Goal: Transaction & Acquisition: Obtain resource

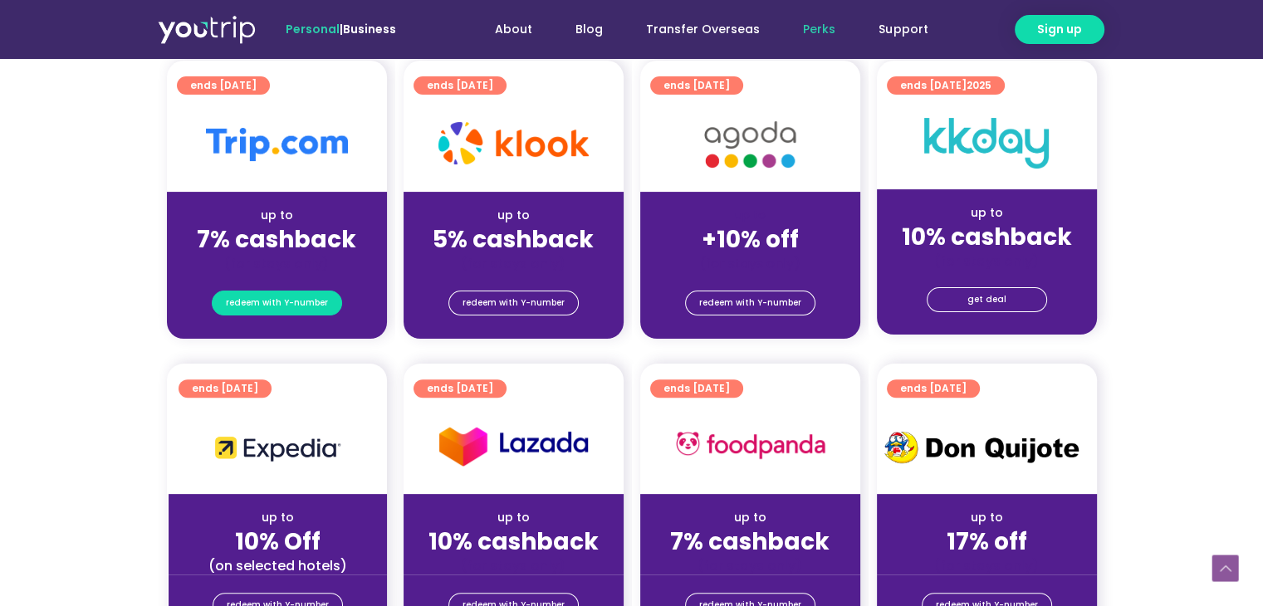
click at [310, 296] on span "redeem with Y-number" at bounding box center [277, 302] width 102 height 23
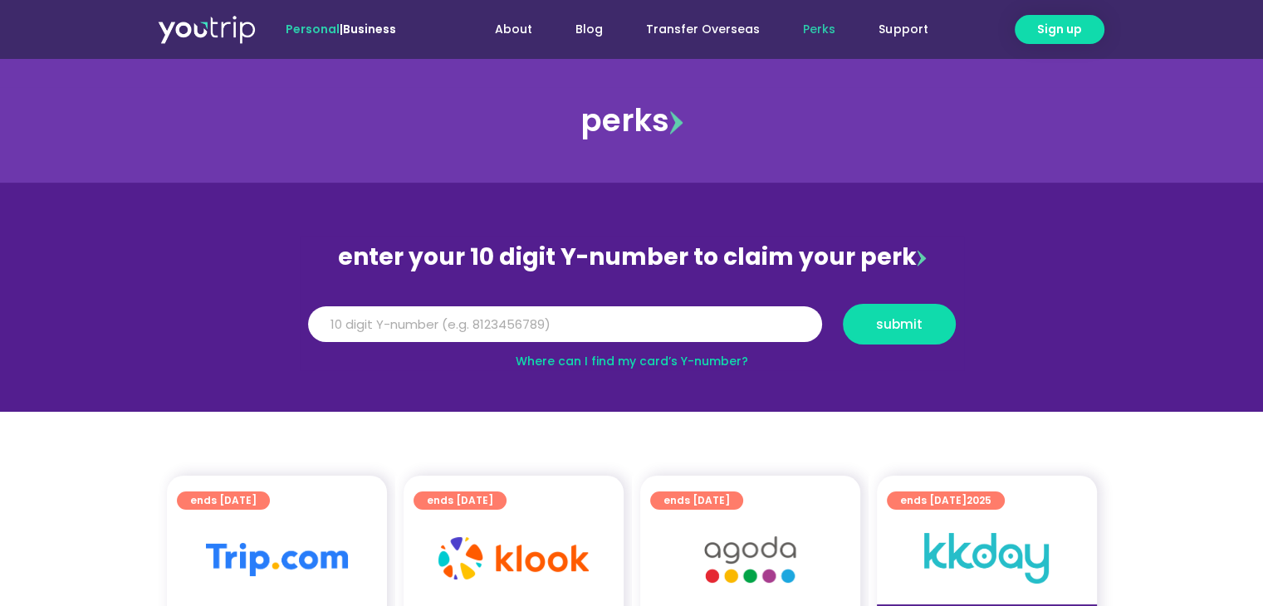
scroll to position [332, 0]
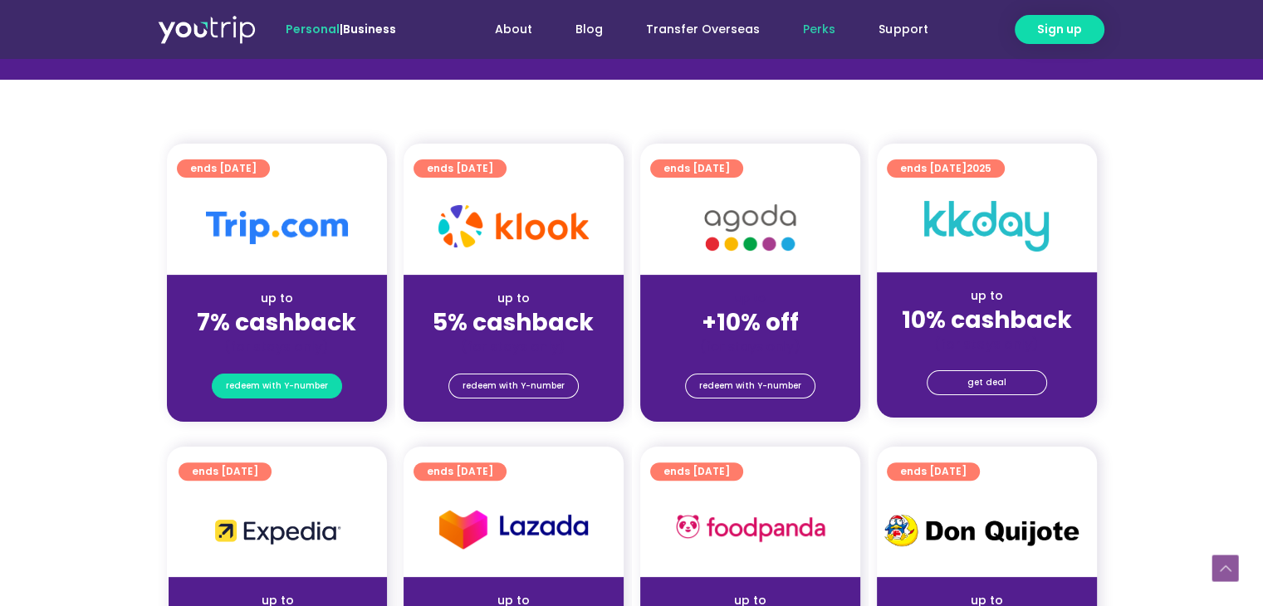
click at [236, 389] on span "redeem with Y-number" at bounding box center [277, 385] width 102 height 23
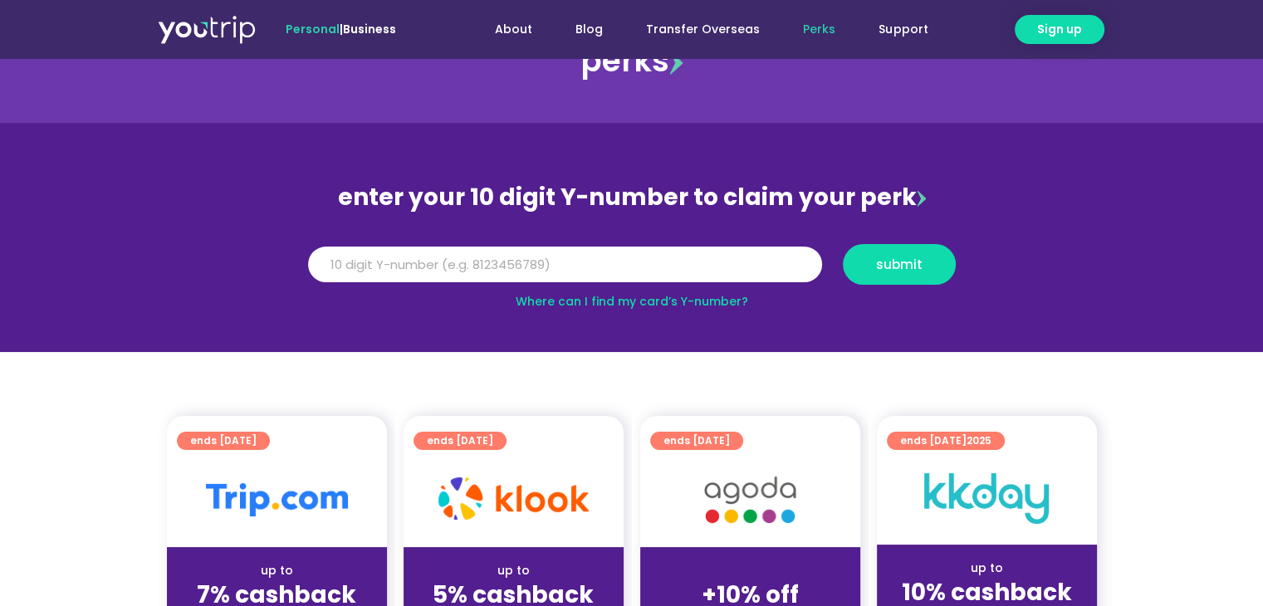
scroll to position [0, 0]
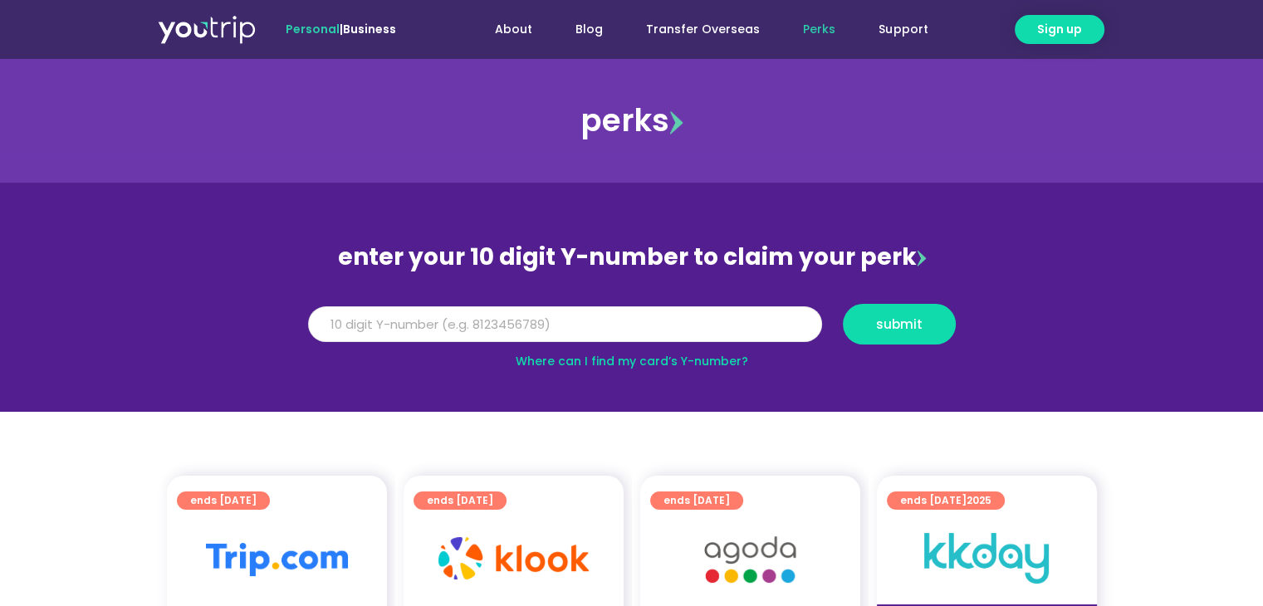
click at [452, 324] on input "Y Number" at bounding box center [565, 324] width 514 height 37
click at [591, 364] on link "Where can I find my card’s Y-number?" at bounding box center [632, 361] width 232 height 17
click at [531, 320] on input "Y Number" at bounding box center [565, 324] width 514 height 37
type input "8114828089"
click at [927, 335] on button "submit" at bounding box center [899, 324] width 113 height 41
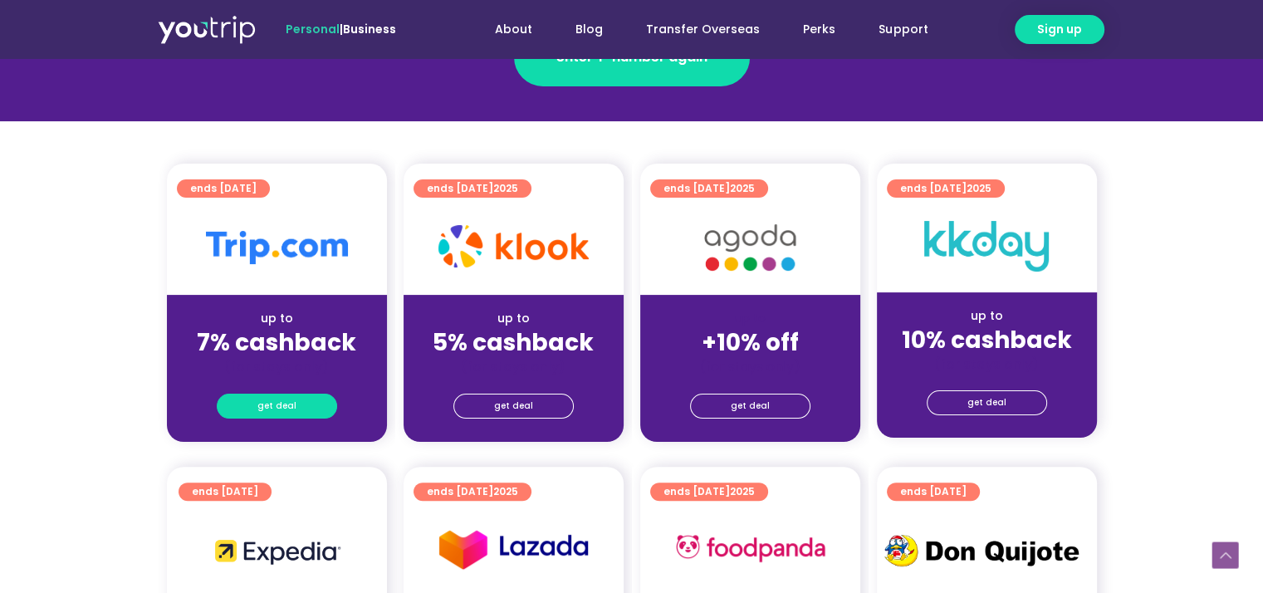
click at [286, 407] on span "get deal" at bounding box center [276, 405] width 39 height 23
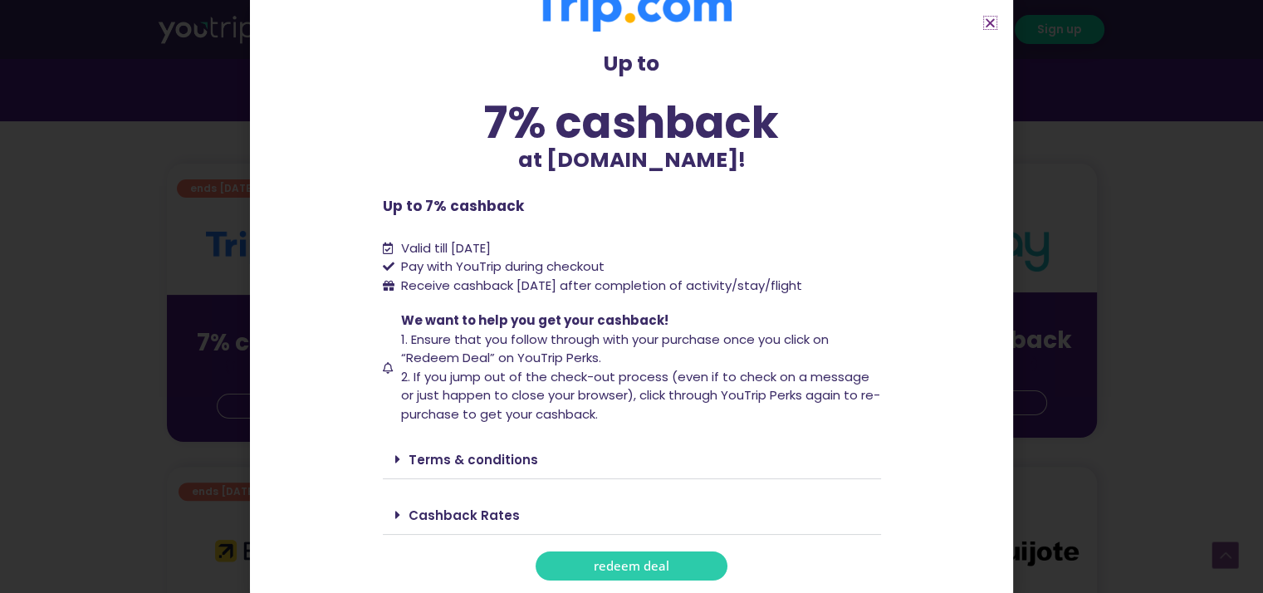
scroll to position [498, 0]
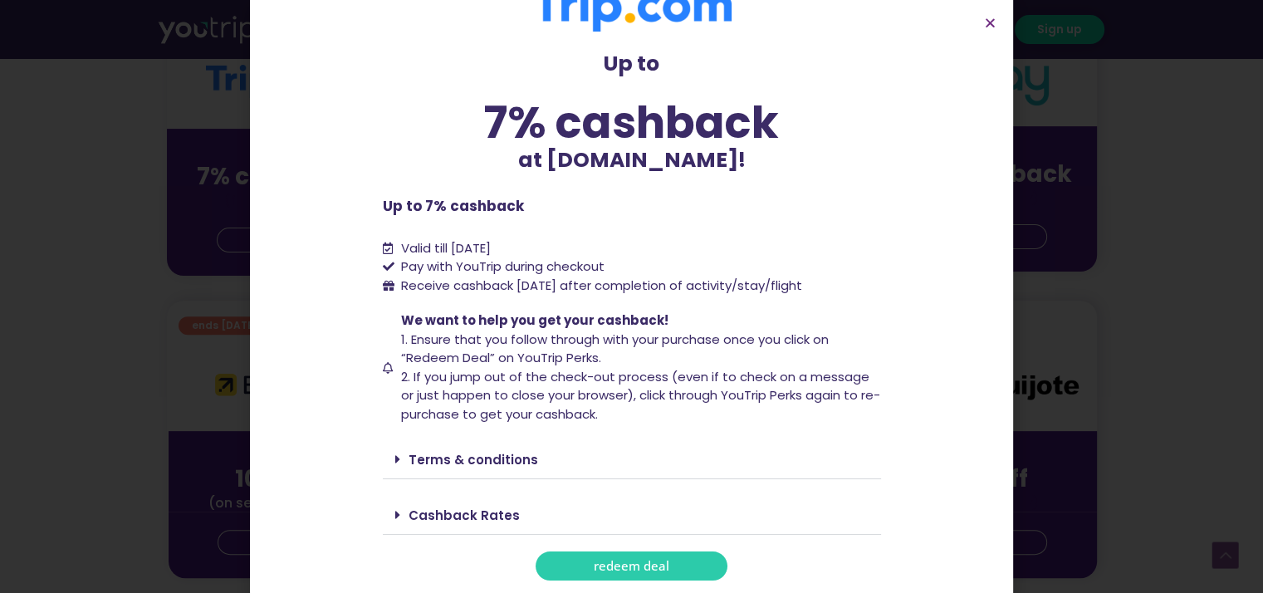
click at [453, 462] on link "Terms & conditions" at bounding box center [474, 459] width 130 height 17
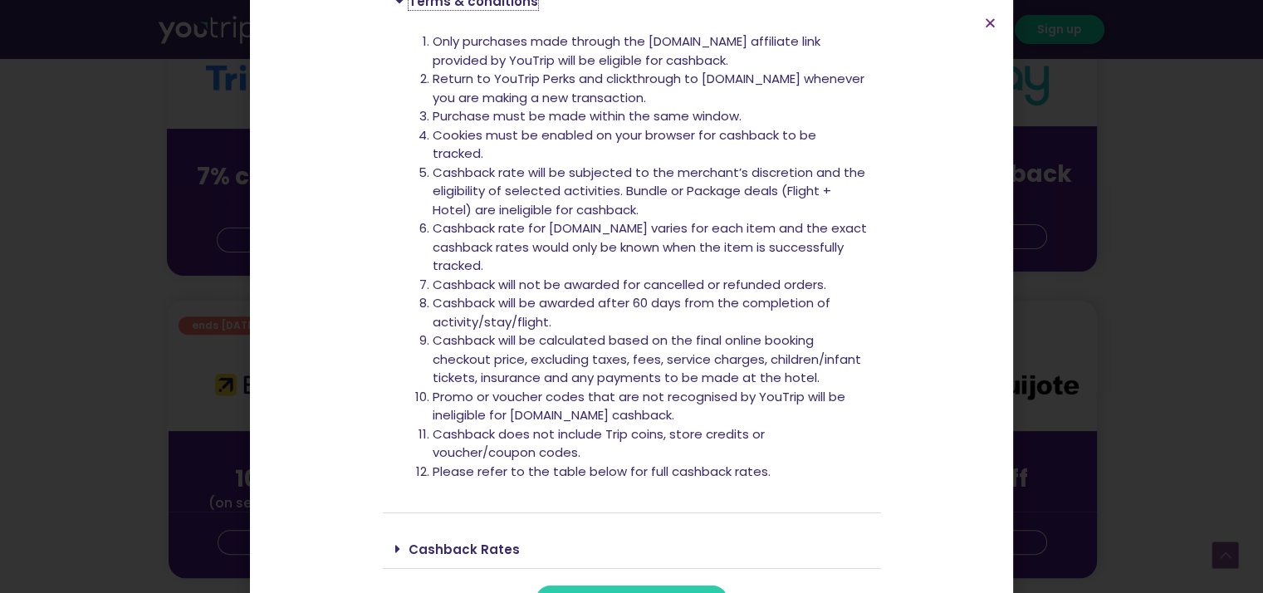
scroll to position [415, 0]
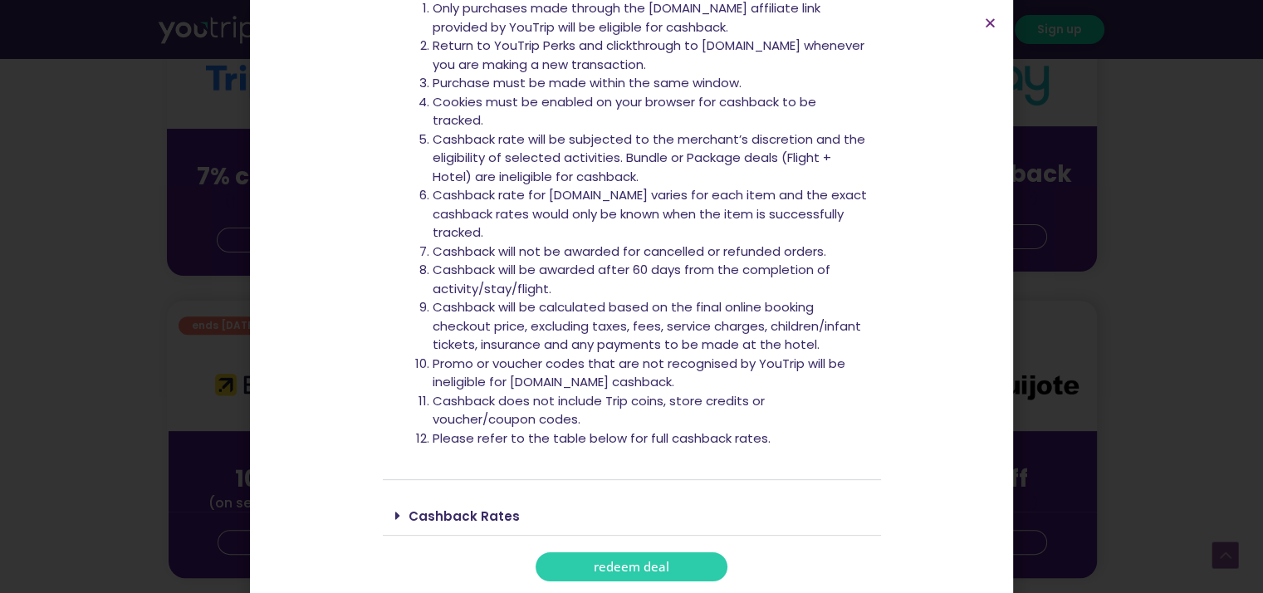
click at [435, 521] on link "Cashback Rates" at bounding box center [464, 515] width 111 height 17
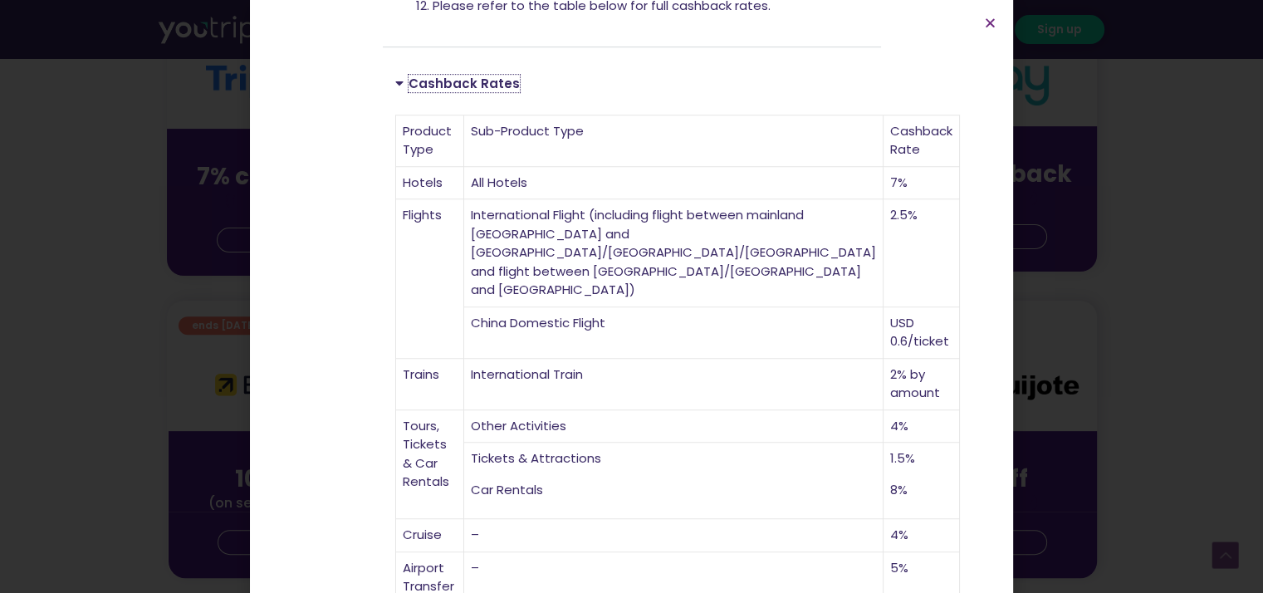
scroll to position [1030, 0]
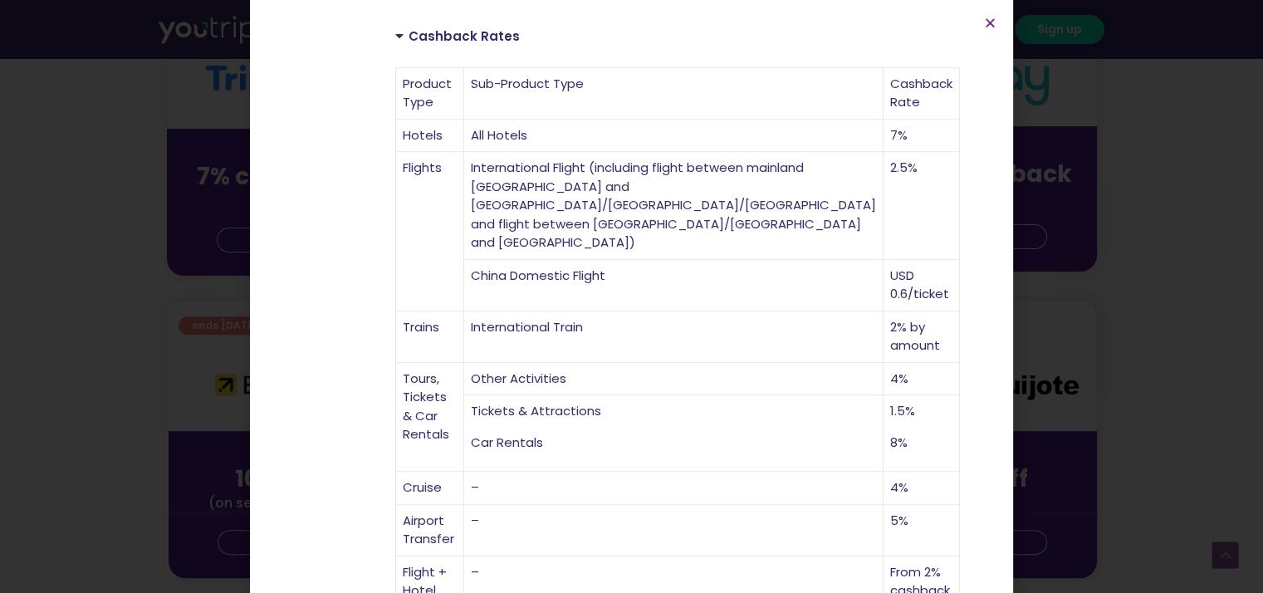
scroll to position [910, 0]
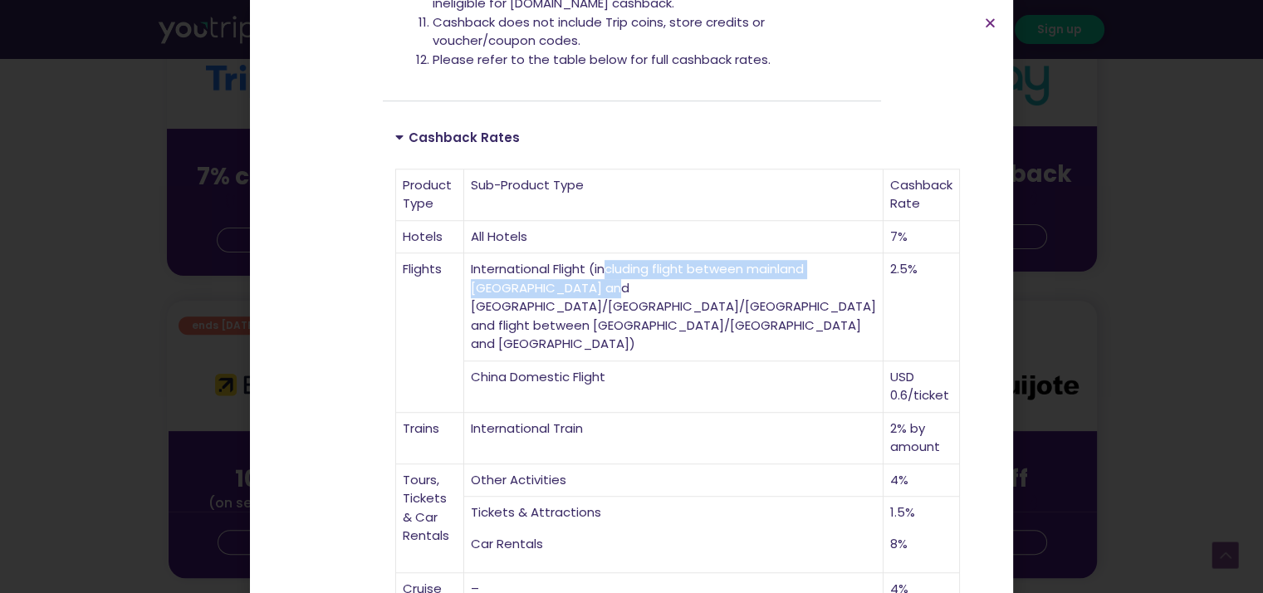
drag, startPoint x: 556, startPoint y: 273, endPoint x: 578, endPoint y: 310, distance: 42.4
click at [578, 310] on td "International Flight (including flight between mainland China and Hong Kong/Mac…" at bounding box center [673, 307] width 419 height 108
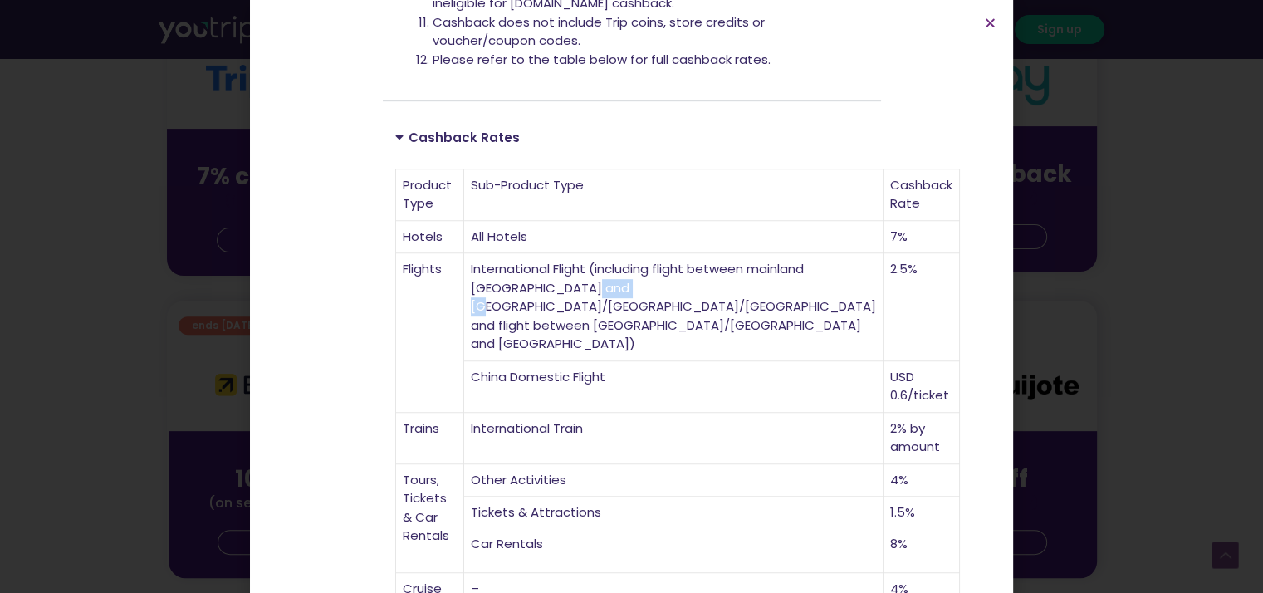
drag, startPoint x: 568, startPoint y: 311, endPoint x: 621, endPoint y: 311, distance: 53.1
click at [619, 311] on td "International Flight (including flight between mainland China and Hong Kong/Mac…" at bounding box center [673, 307] width 419 height 108
click at [621, 311] on td "International Flight (including flight between mainland China and Hong Kong/Mac…" at bounding box center [673, 307] width 419 height 108
drag, startPoint x: 607, startPoint y: 336, endPoint x: 604, endPoint y: 360, distance: 23.4
click at [604, 360] on tbody "Product Type Sub-Product Type Cashback Rate Hotels All Hotels 7% Flights Intern…" at bounding box center [678, 467] width 564 height 596
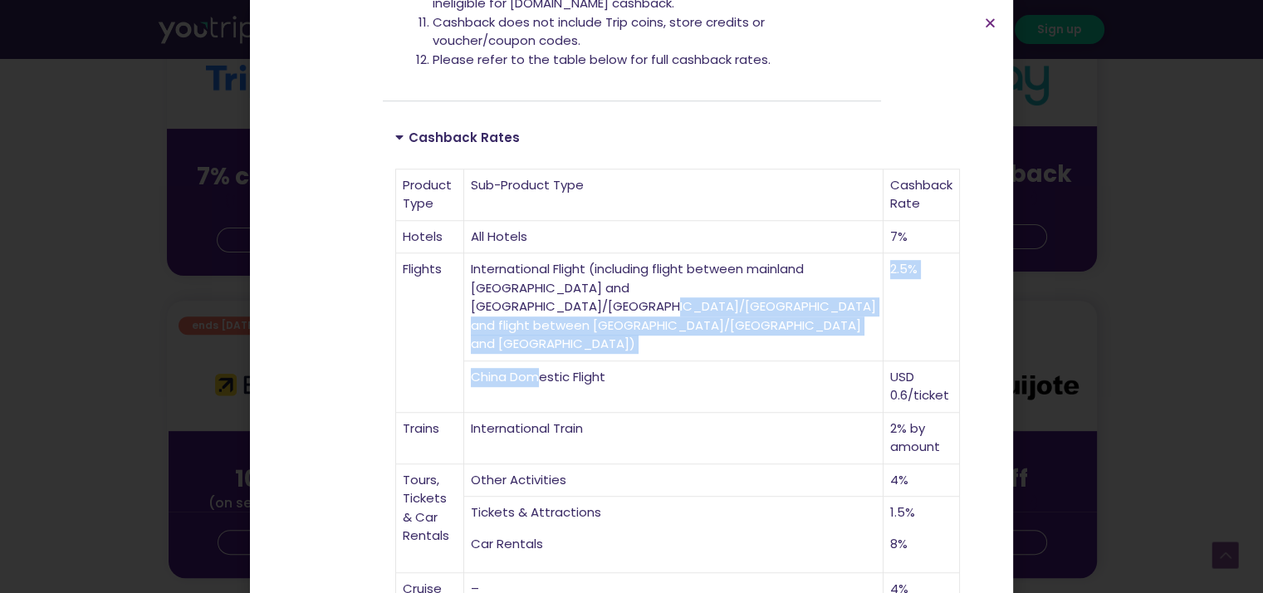
click at [604, 361] on td "China Domestic Flight" at bounding box center [673, 386] width 419 height 51
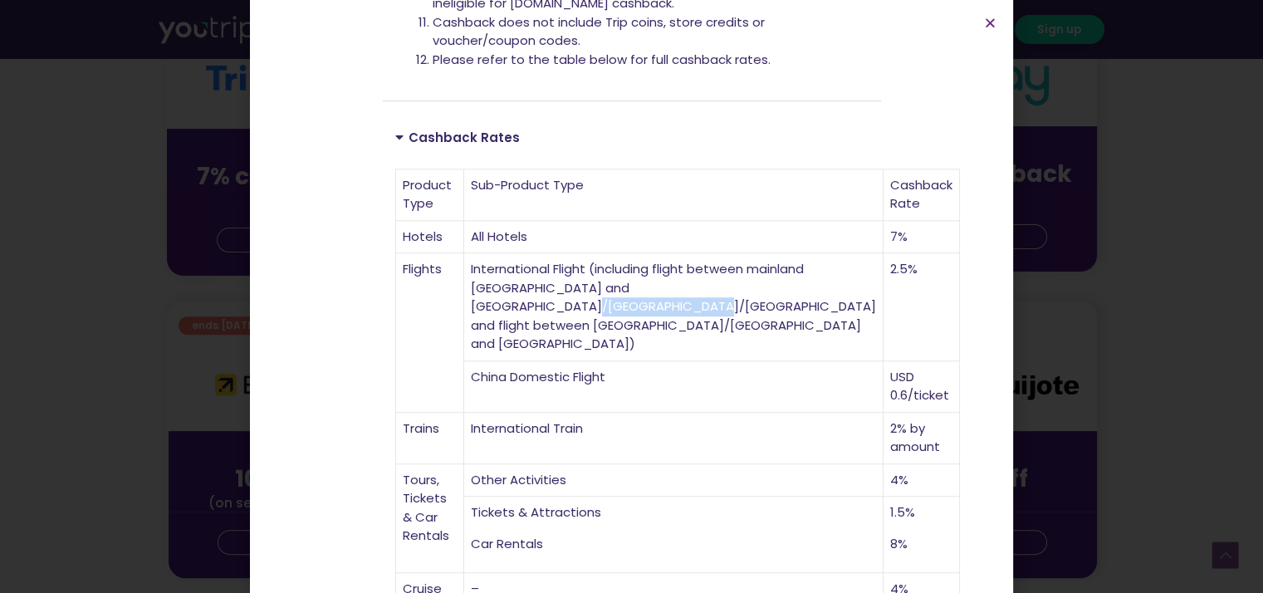
drag, startPoint x: 545, startPoint y: 323, endPoint x: 671, endPoint y: 328, distance: 126.3
click at [671, 328] on td "International Flight (including flight between mainland China and Hong Kong/Mac…" at bounding box center [673, 307] width 419 height 108
drag, startPoint x: 653, startPoint y: 373, endPoint x: 538, endPoint y: 368, distance: 114.7
click at [538, 368] on td "China Domestic Flight" at bounding box center [673, 386] width 419 height 51
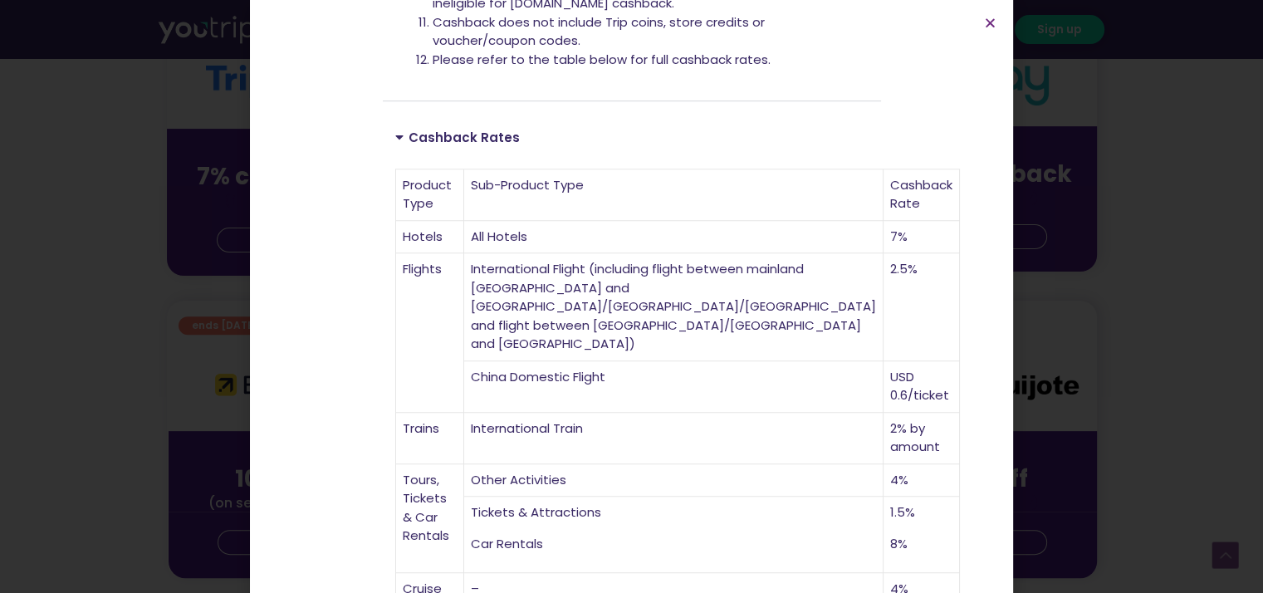
click at [462, 360] on td "Flights" at bounding box center [430, 332] width 68 height 159
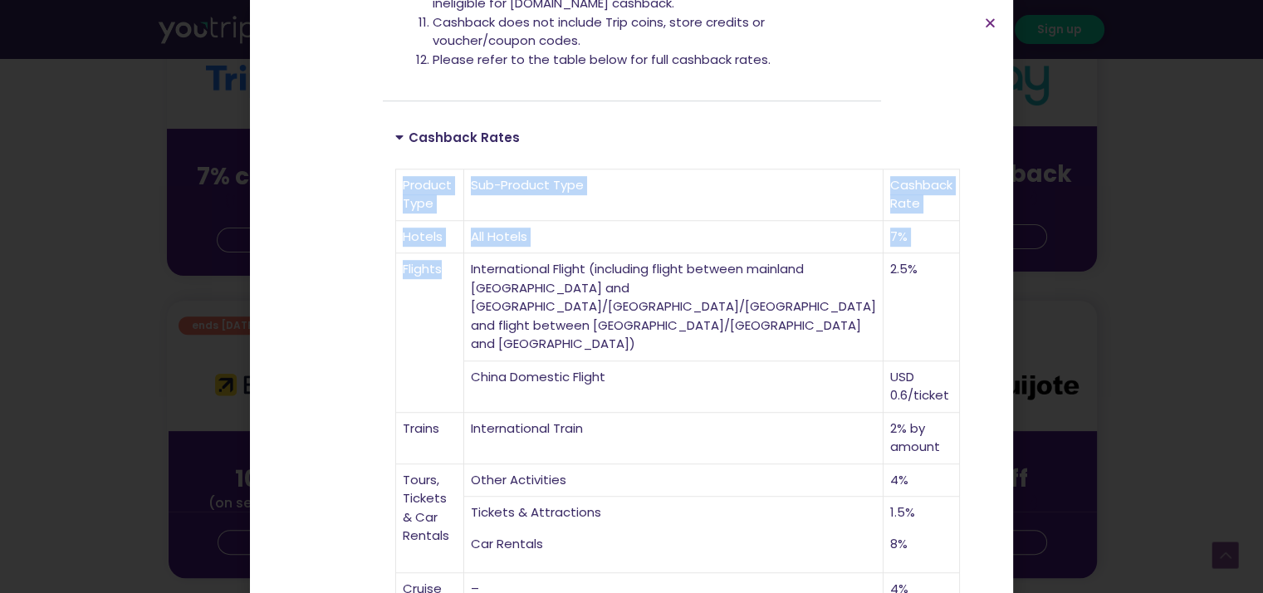
drag, startPoint x: 857, startPoint y: 378, endPoint x: 918, endPoint y: 379, distance: 61.5
click at [716, 379] on td "China Domestic Flight" at bounding box center [673, 386] width 419 height 51
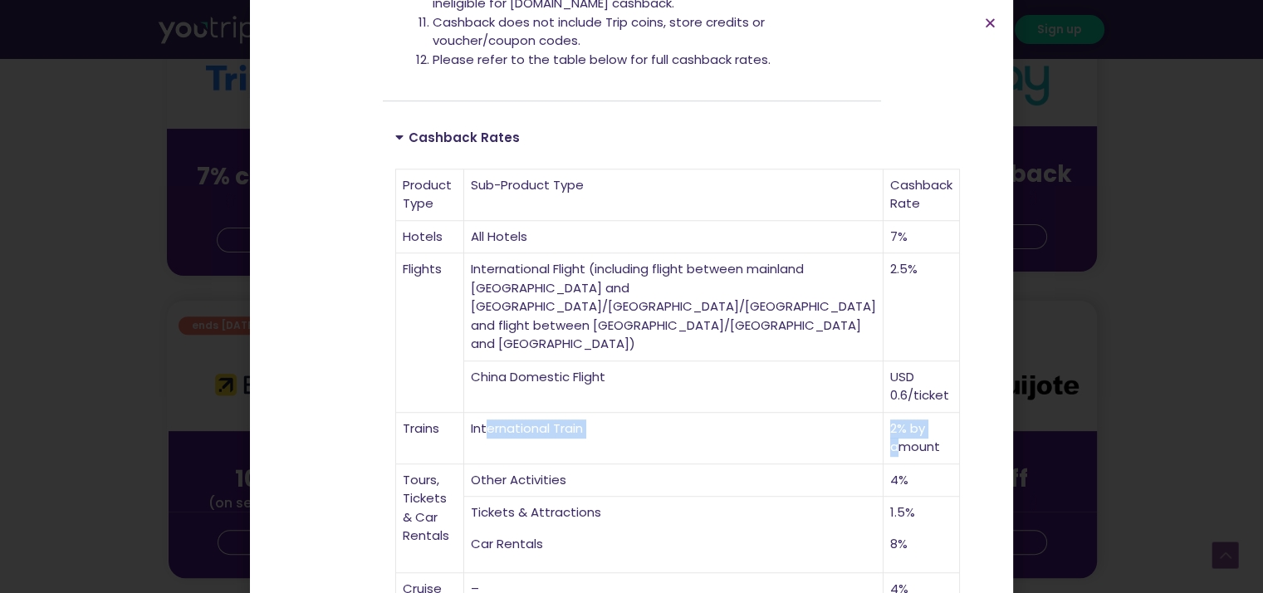
drag, startPoint x: 575, startPoint y: 413, endPoint x: 768, endPoint y: 413, distance: 192.6
click at [768, 413] on tr "Trains International Train 2% by amount" at bounding box center [678, 438] width 564 height 51
click at [464, 413] on td "Trains" at bounding box center [430, 438] width 68 height 51
drag, startPoint x: 528, startPoint y: 409, endPoint x: 756, endPoint y: 418, distance: 227.7
click at [777, 413] on tr "Trains International Train 2% by amount" at bounding box center [678, 438] width 564 height 51
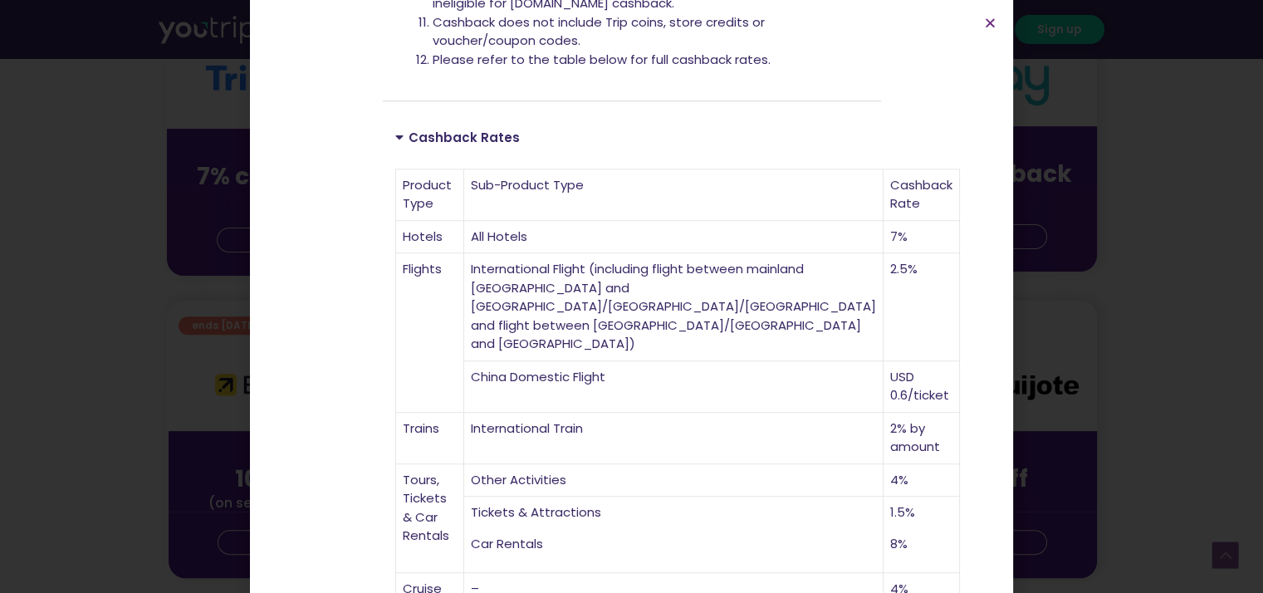
click at [649, 497] on td "Tickets & Attractions Car Rentals" at bounding box center [673, 535] width 419 height 76
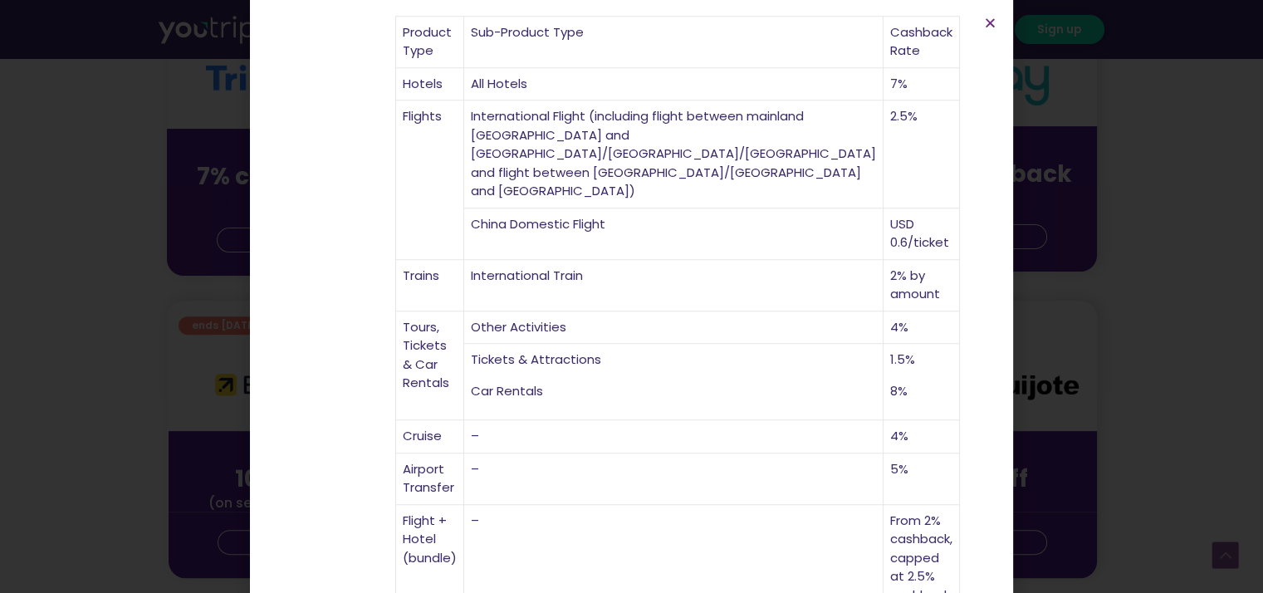
scroll to position [1076, 0]
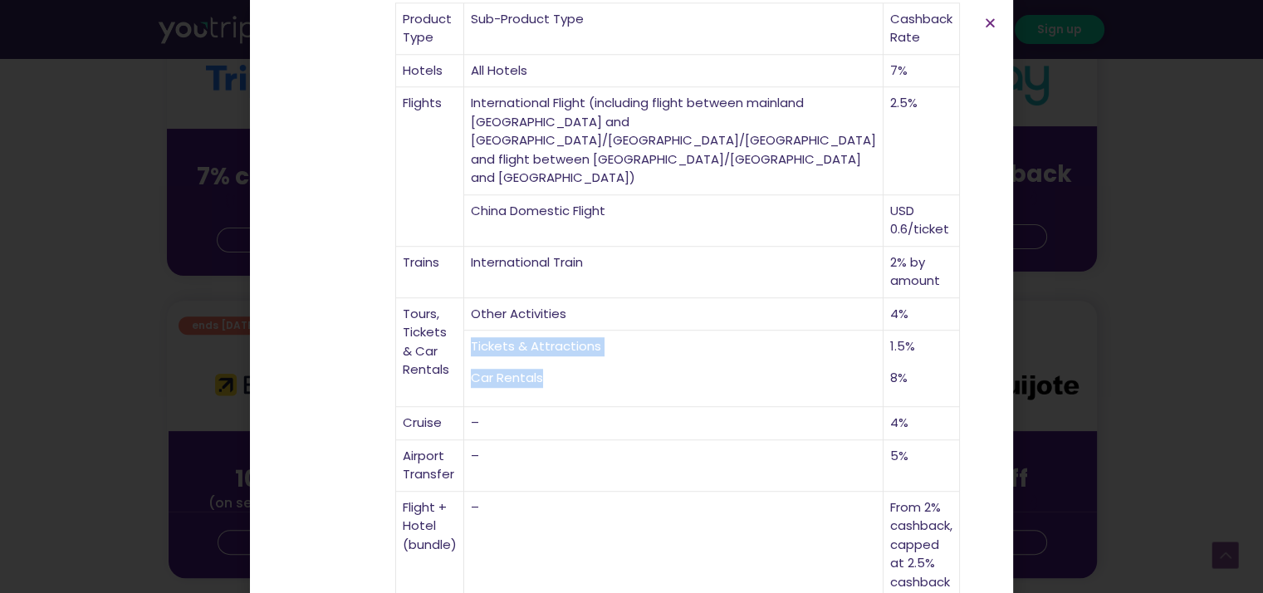
drag, startPoint x: 531, startPoint y: 314, endPoint x: 644, endPoint y: 336, distance: 115.9
click at [644, 336] on td "Tickets & Attractions Car Rentals" at bounding box center [673, 368] width 419 height 76
click at [612, 369] on p "Car Rentals" at bounding box center [673, 378] width 405 height 19
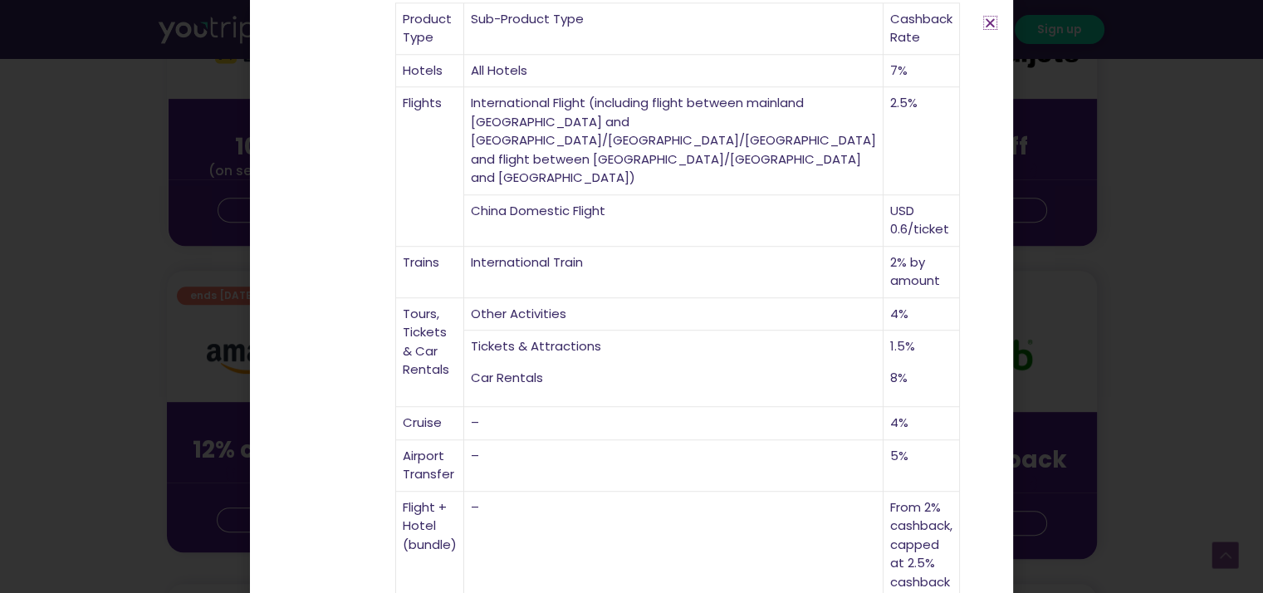
click at [990, 20] on icon "Close" at bounding box center [990, 23] width 12 height 12
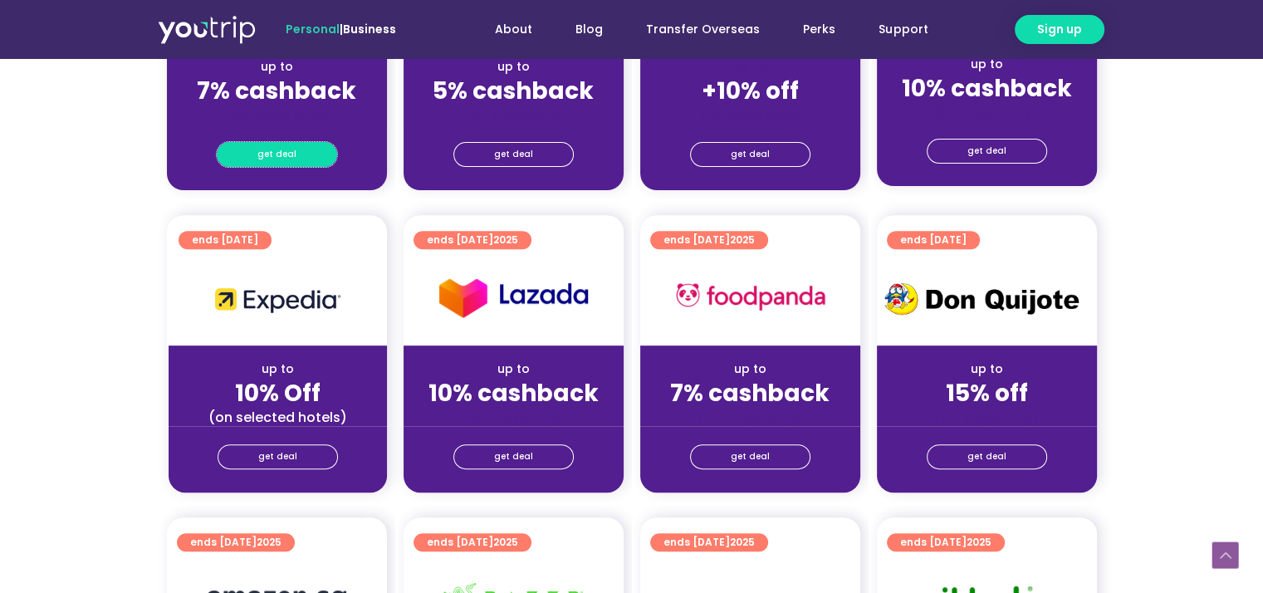
scroll to position [805, 0]
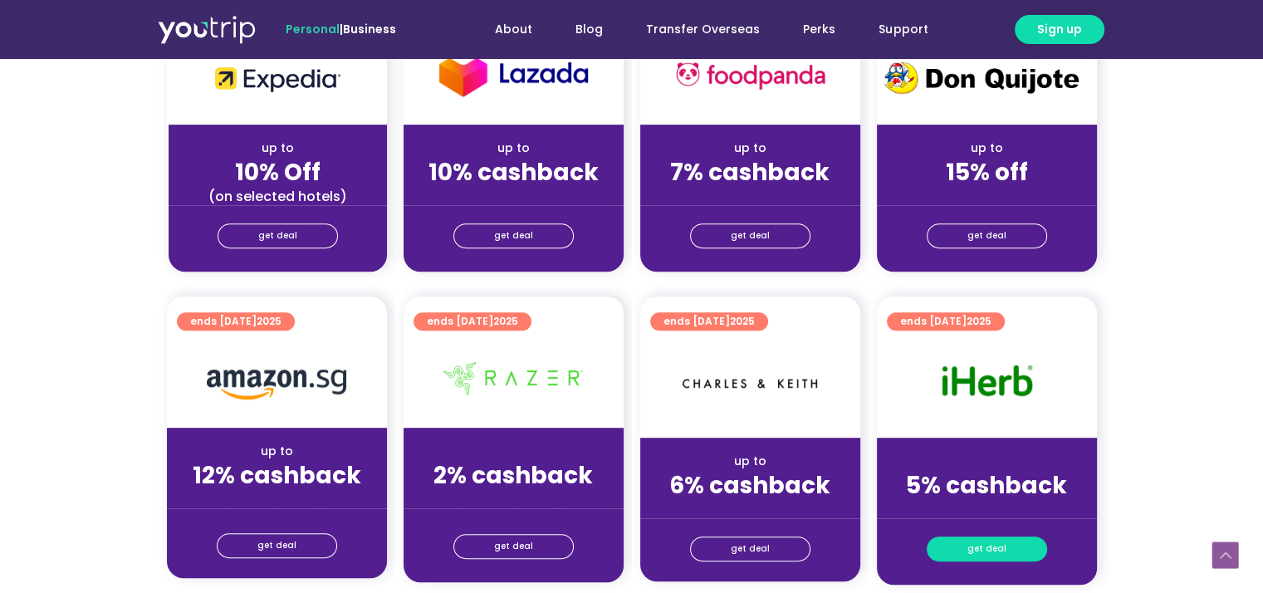
click at [964, 548] on link "get deal" at bounding box center [987, 548] width 120 height 25
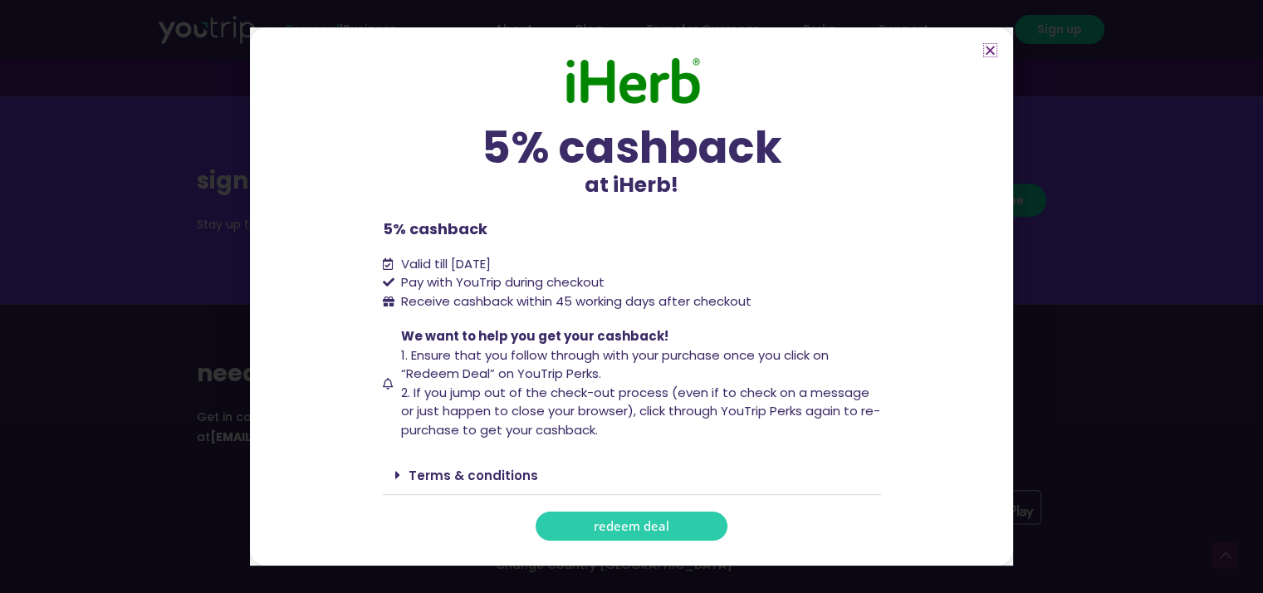
scroll to position [1855, 0]
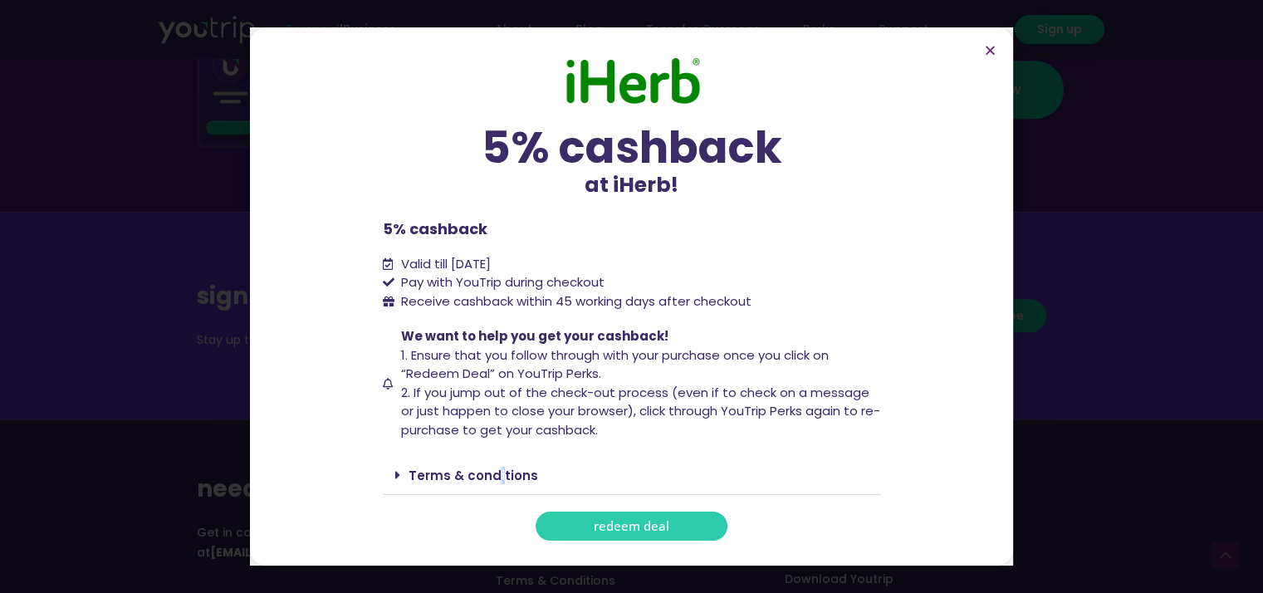
click at [497, 477] on link "Terms & conditions" at bounding box center [474, 475] width 130 height 17
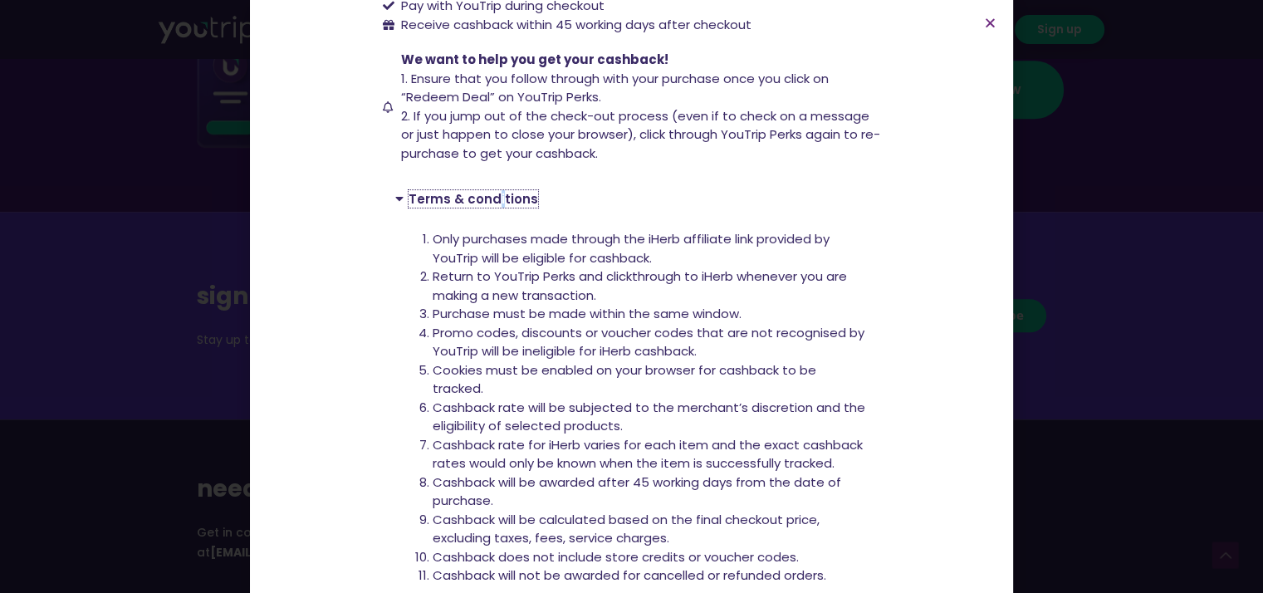
scroll to position [331, 0]
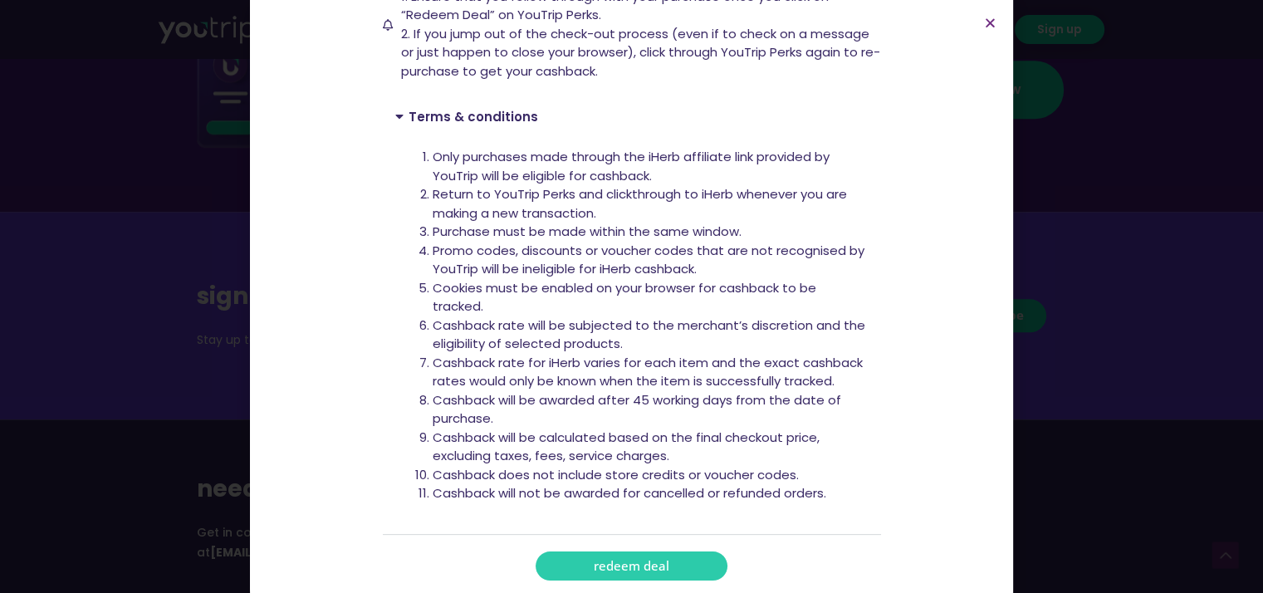
click at [1093, 299] on div "5% cashback at iHerb! 5% cashback at iHerb! 5% cashback Valid till 31 December …" at bounding box center [631, 296] width 1263 height 593
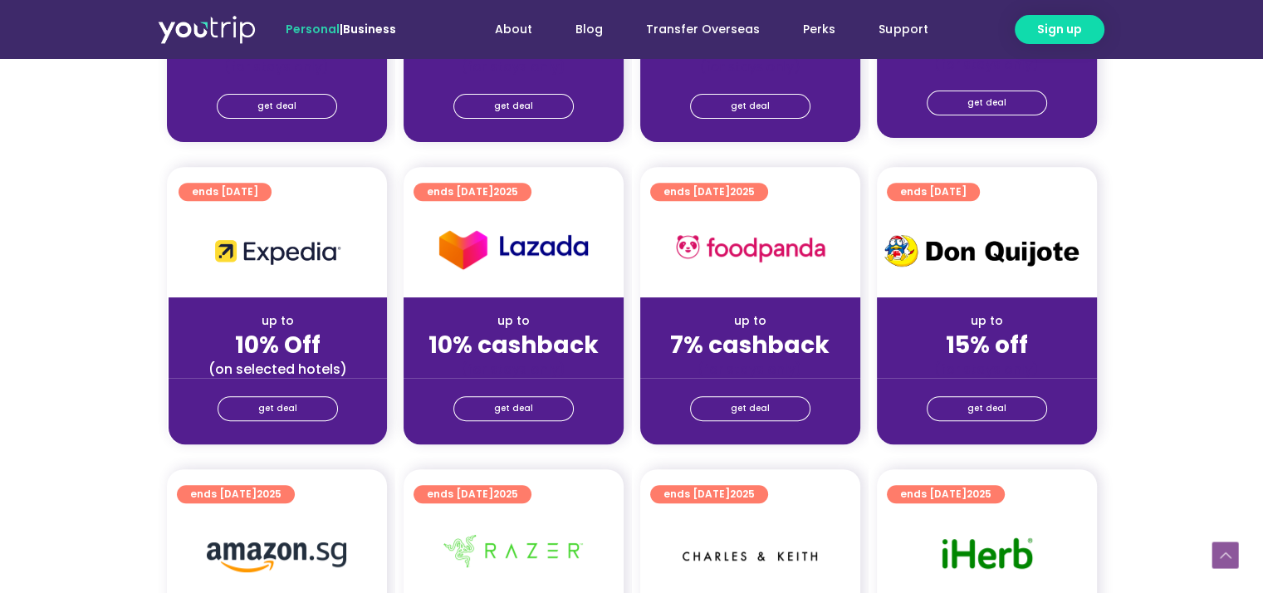
scroll to position [475, 0]
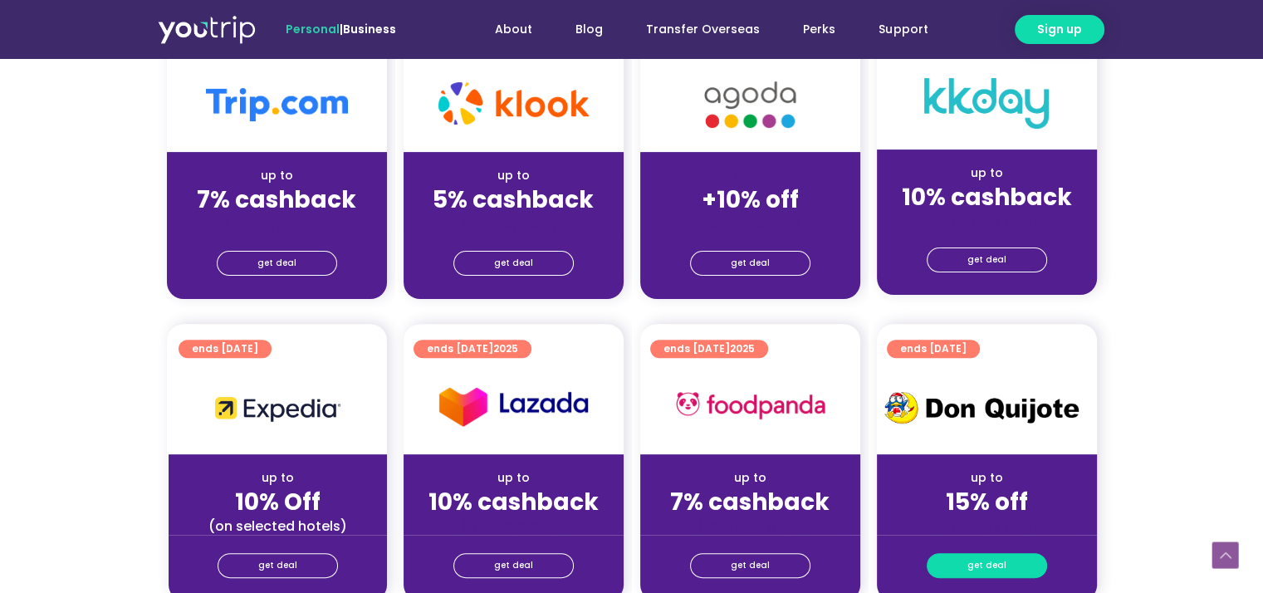
click at [1023, 564] on link "get deal" at bounding box center [987, 565] width 120 height 25
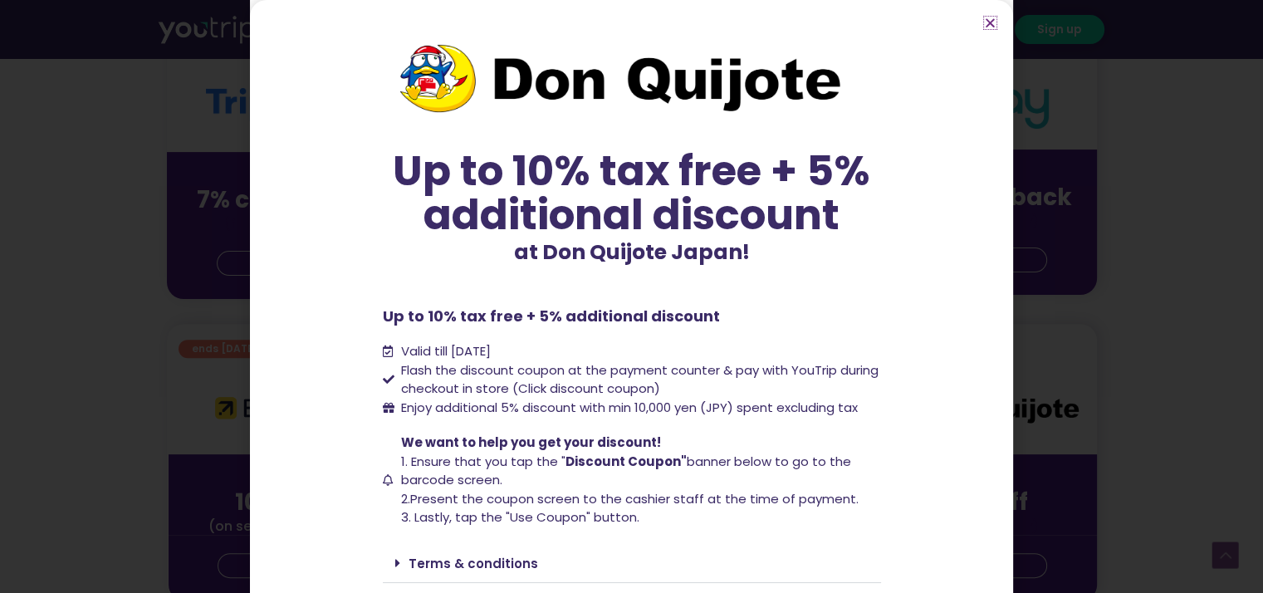
scroll to position [47, 0]
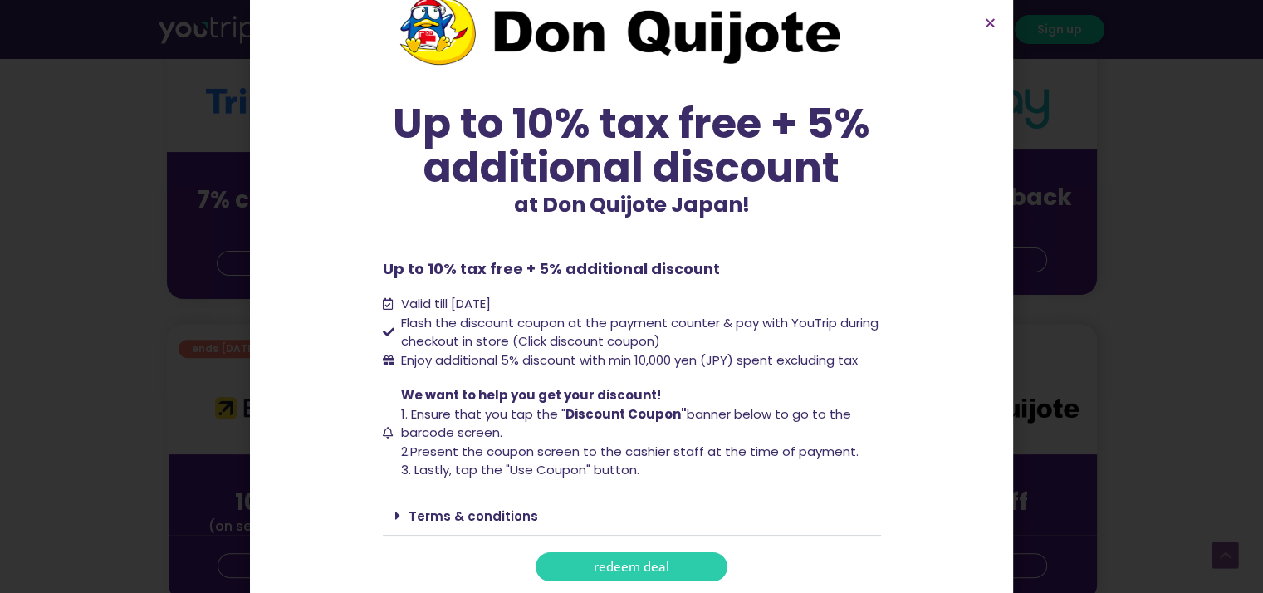
click at [1098, 369] on div "Up to 10% tax free + 5% additional discount at Don Quijote Japan! Up to 10% tax…" at bounding box center [631, 296] width 1263 height 593
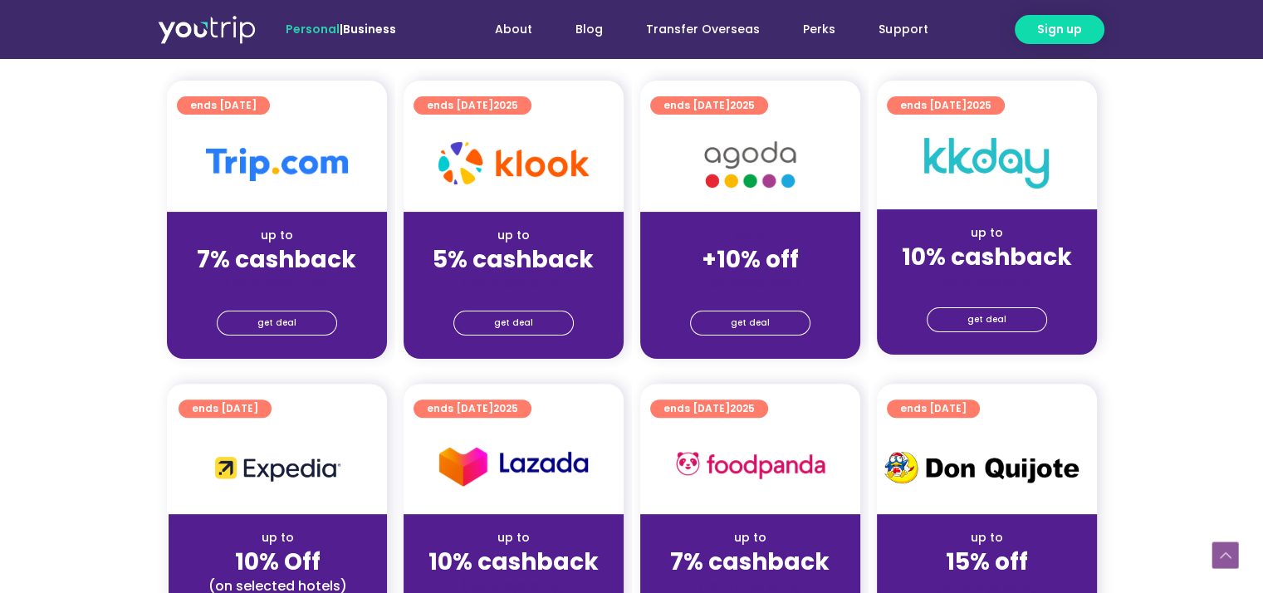
scroll to position [475, 0]
